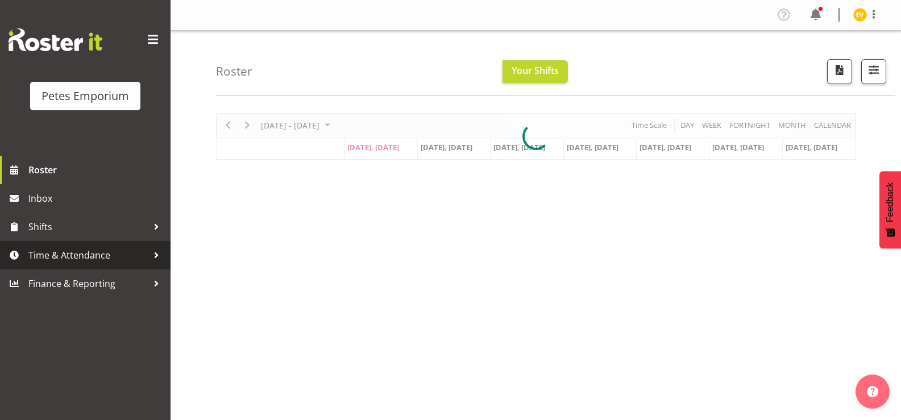
click at [80, 255] on span "Time & Attendance" at bounding box center [87, 255] width 119 height 17
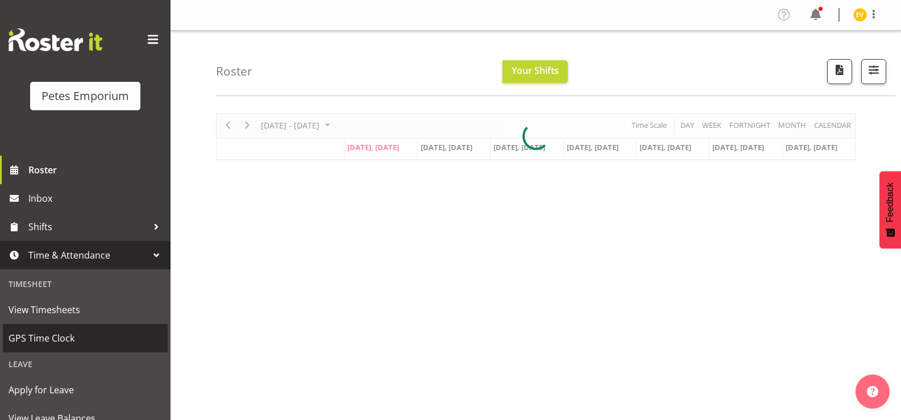
click at [91, 333] on span "GPS Time Clock" at bounding box center [85, 338] width 153 height 17
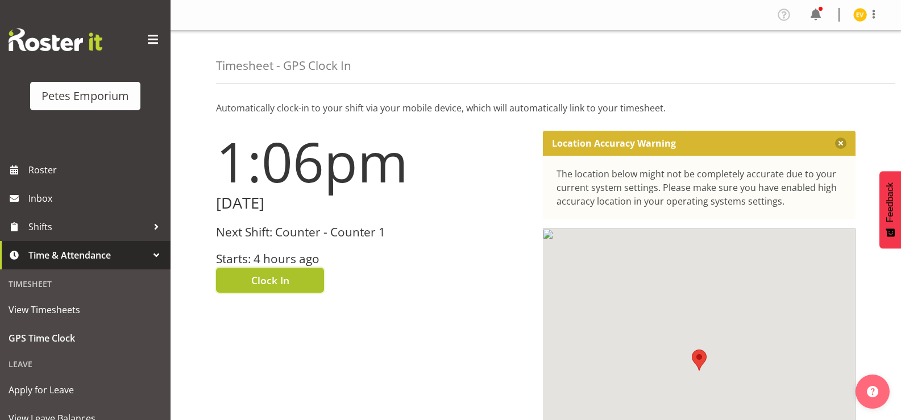
click at [289, 281] on button "Clock In" at bounding box center [270, 280] width 108 height 25
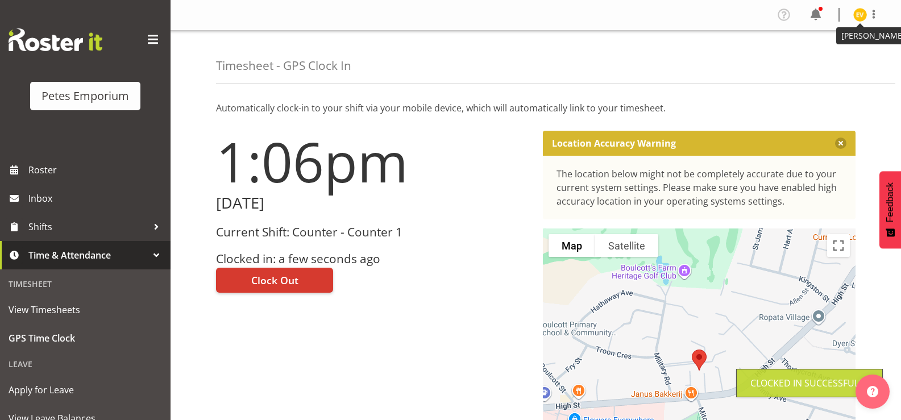
click at [862, 14] on img at bounding box center [860, 15] width 14 height 14
click at [854, 58] on link "Log Out" at bounding box center [825, 59] width 109 height 20
